Goal: Task Accomplishment & Management: Complete application form

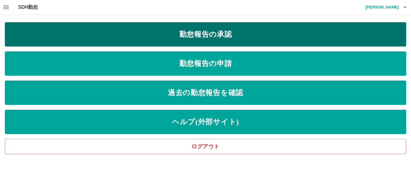
click at [203, 36] on link "勤怠報告の承認" at bounding box center [206, 34] width 402 height 24
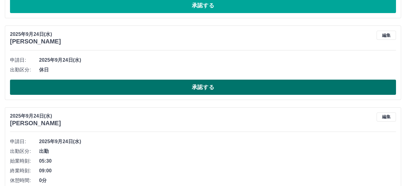
scroll to position [394, 0]
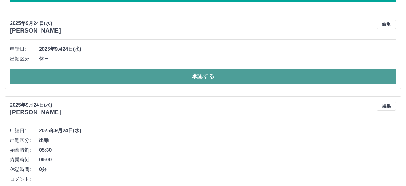
click at [125, 75] on button "承認する" at bounding box center [203, 76] width 386 height 15
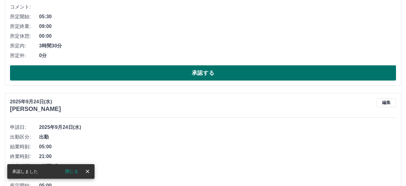
scroll to position [485, 0]
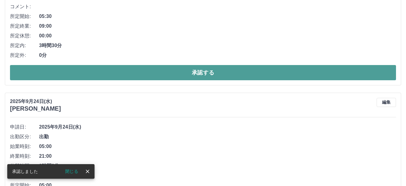
click at [123, 74] on button "承認する" at bounding box center [203, 72] width 386 height 15
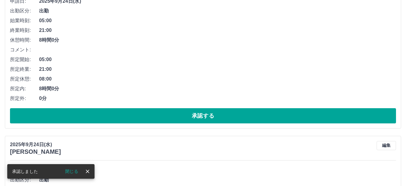
scroll to position [468, 0]
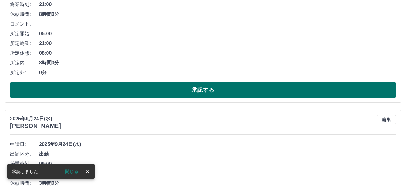
click at [112, 87] on button "承認する" at bounding box center [203, 89] width 386 height 15
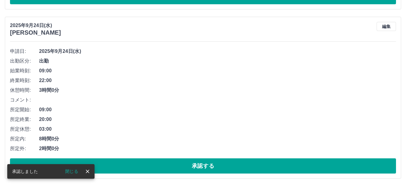
scroll to position [393, 0]
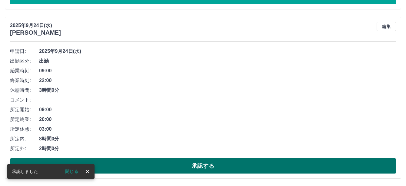
click at [165, 161] on button "承認する" at bounding box center [203, 165] width 386 height 15
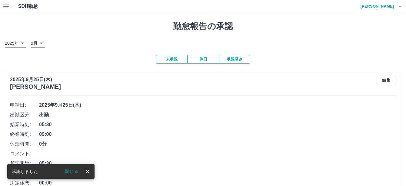
scroll to position [0, 0]
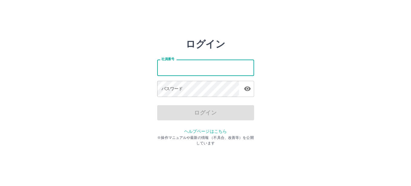
click at [195, 69] on input "社員番号" at bounding box center [205, 67] width 97 height 16
type input "*******"
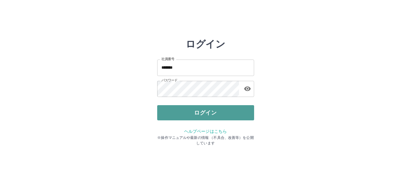
click at [207, 108] on button "ログイン" at bounding box center [205, 112] width 97 height 15
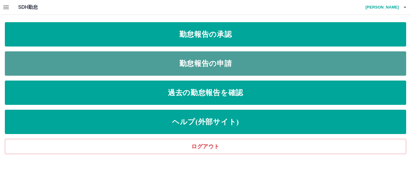
click at [217, 64] on link "勤怠報告の申請" at bounding box center [206, 63] width 402 height 24
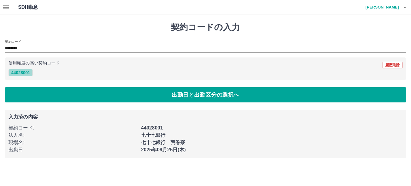
click at [27, 75] on button "44028001" at bounding box center [20, 72] width 24 height 7
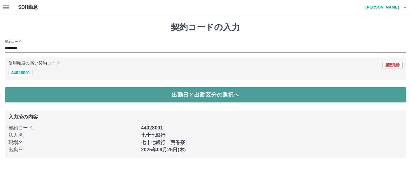
click at [49, 89] on button "出勤日と出勤区分の選択へ" at bounding box center [206, 94] width 402 height 15
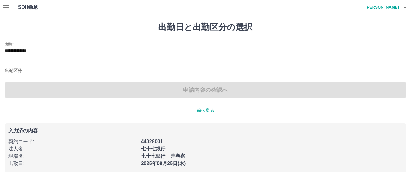
click at [207, 111] on p "前へ戻る" at bounding box center [206, 110] width 402 height 6
